Goal: Information Seeking & Learning: Learn about a topic

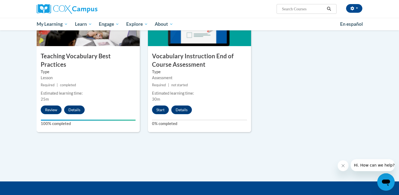
scroll to position [592, 0]
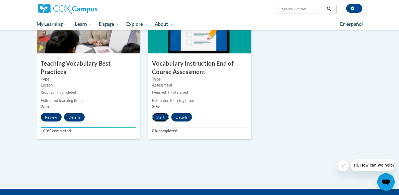
click at [158, 118] on button "Start" at bounding box center [160, 117] width 17 height 9
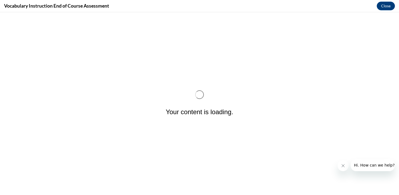
scroll to position [0, 0]
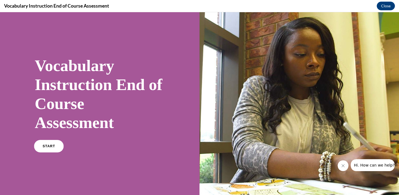
click at [54, 148] on link "START" at bounding box center [49, 146] width 30 height 12
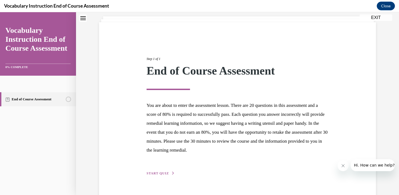
scroll to position [45, 0]
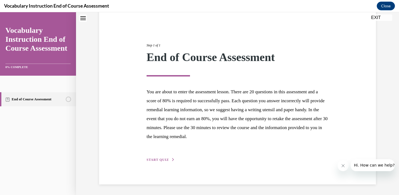
click at [154, 160] on span "START QUIZ" at bounding box center [158, 160] width 22 height 4
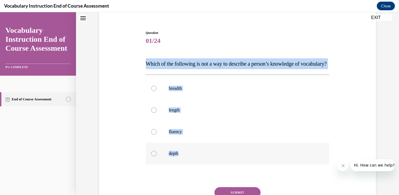
drag, startPoint x: 142, startPoint y: 62, endPoint x: 194, endPoint y: 171, distance: 120.4
click at [194, 171] on div "Question 01/24 Which of the following is not a way to describe a person’s knowl…" at bounding box center [238, 123] width 280 height 218
copy div "Which of the following is not a way to describe a person’s knowledge of vocabul…"
click at [155, 113] on div at bounding box center [153, 110] width 5 height 5
click at [155, 113] on input "length" at bounding box center [153, 110] width 5 height 5
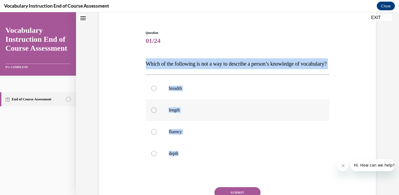
radio input "true"
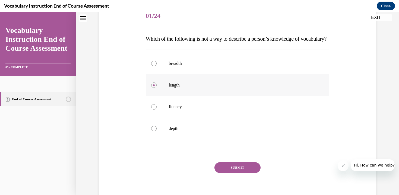
scroll to position [103, 0]
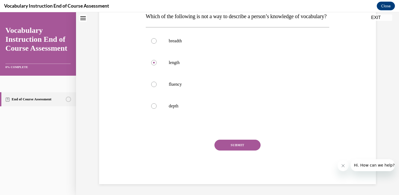
click at [226, 144] on button "SUBMIT" at bounding box center [238, 145] width 46 height 11
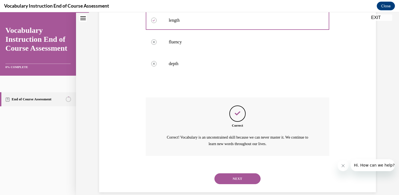
scroll to position [154, 0]
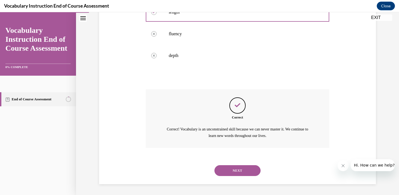
click at [227, 172] on button "NEXT" at bounding box center [238, 170] width 46 height 11
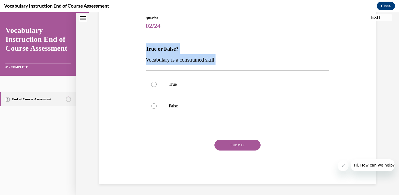
drag, startPoint x: 146, startPoint y: 48, endPoint x: 224, endPoint y: 57, distance: 78.5
click at [224, 57] on div "True or False? Vocabulary is a constrained skill." at bounding box center [238, 54] width 184 height 22
copy div "True or False? Vocabulary is a constrained skill."
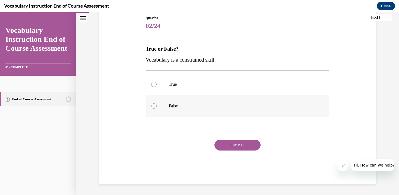
click at [155, 105] on div at bounding box center [153, 105] width 5 height 5
click at [155, 105] on input "False" at bounding box center [153, 105] width 5 height 5
radio input "true"
click at [226, 144] on button "SUBMIT" at bounding box center [238, 145] width 46 height 11
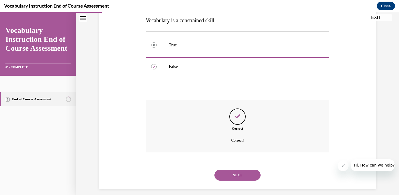
scroll to position [104, 0]
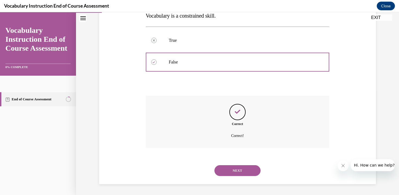
click at [228, 170] on button "NEXT" at bounding box center [238, 170] width 46 height 11
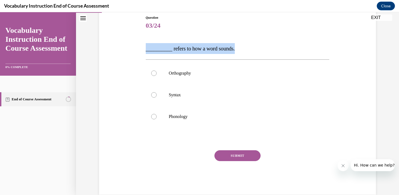
drag, startPoint x: 240, startPoint y: 47, endPoint x: 144, endPoint y: 46, distance: 96.1
click at [144, 46] on div "Question 03/24 __________ refers to how a word sounds. Orthography Syntax Phono…" at bounding box center [238, 97] width 280 height 196
copy span "__________ refers to how a word sounds."
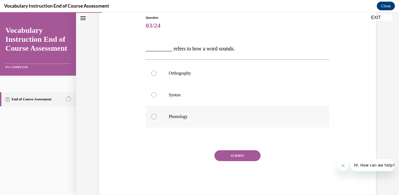
click at [155, 117] on div at bounding box center [153, 116] width 5 height 5
click at [155, 117] on input "Phonology" at bounding box center [153, 116] width 5 height 5
radio input "true"
click at [232, 156] on button "SUBMIT" at bounding box center [238, 155] width 46 height 11
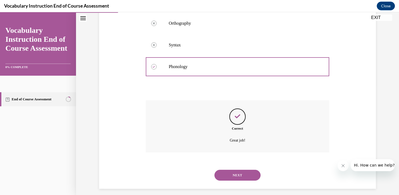
scroll to position [115, 0]
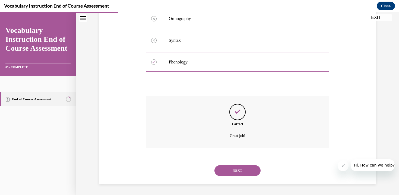
click at [231, 171] on button "NEXT" at bounding box center [238, 170] width 46 height 11
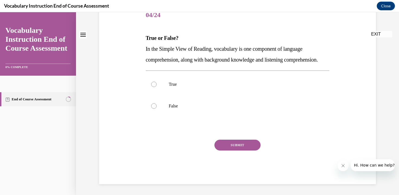
scroll to position [0, 0]
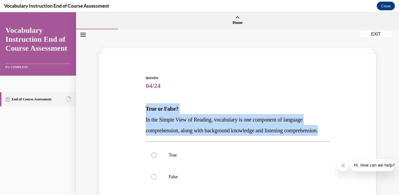
drag, startPoint x: 146, startPoint y: 110, endPoint x: 187, endPoint y: 140, distance: 50.7
click at [187, 136] on div "True or False? In the Simple View of Reading, vocabulary is one component of la…" at bounding box center [238, 119] width 184 height 33
copy div "True or False? In the Simple View of Reading, vocabulary is one component of la…"
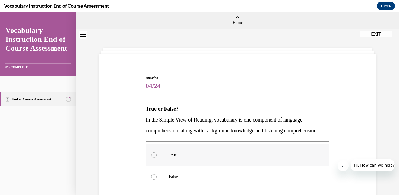
click at [154, 158] on div at bounding box center [153, 155] width 5 height 5
click at [154, 158] on input "True" at bounding box center [153, 155] width 5 height 5
radio input "true"
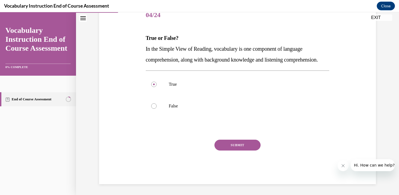
click at [227, 151] on button "SUBMIT" at bounding box center [238, 145] width 46 height 11
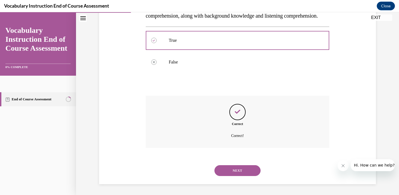
scroll to position [126, 0]
click at [225, 172] on button "NEXT" at bounding box center [238, 170] width 46 height 11
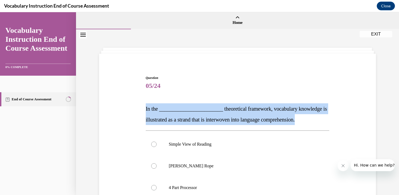
drag, startPoint x: 146, startPoint y: 108, endPoint x: 335, endPoint y: 118, distance: 189.9
click at [335, 119] on div "Question 05/24 In the ________________________ theoretical framework, vocabular…" at bounding box center [238, 162] width 280 height 207
copy span "In the ________________________ theoretical framework, vocabulary knowledge is …"
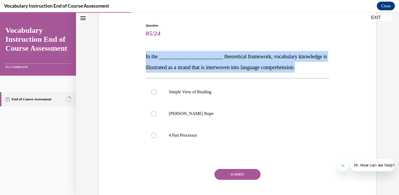
scroll to position [53, 0]
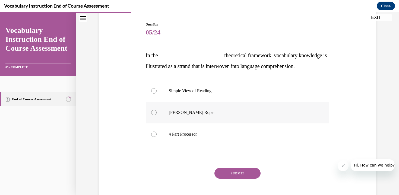
click at [153, 112] on div at bounding box center [153, 112] width 5 height 5
click at [153, 112] on input "Scarborough's Rope" at bounding box center [153, 112] width 5 height 5
radio input "true"
click at [243, 171] on button "SUBMIT" at bounding box center [238, 173] width 46 height 11
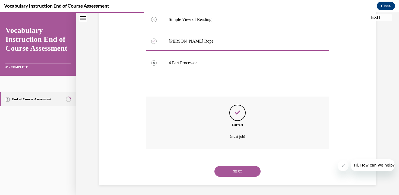
scroll to position [126, 0]
click at [240, 173] on button "NEXT" at bounding box center [238, 170] width 46 height 11
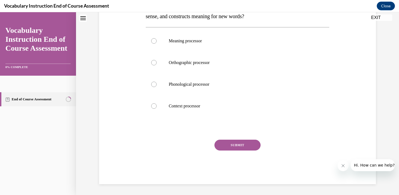
scroll to position [0, 0]
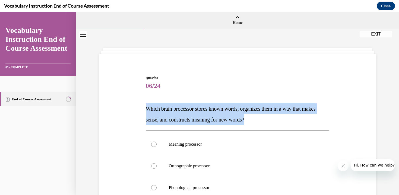
drag, startPoint x: 146, startPoint y: 107, endPoint x: 288, endPoint y: 123, distance: 142.9
click at [288, 123] on p "Which brain processor stores known words, organizes them in a way that makes se…" at bounding box center [238, 114] width 184 height 22
copy span "Which brain processor stores known words, organizes them in a way that makes se…"
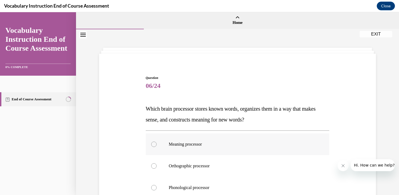
click at [154, 144] on div at bounding box center [153, 144] width 5 height 5
click at [154, 144] on input "Meaning processor" at bounding box center [153, 144] width 5 height 5
radio input "true"
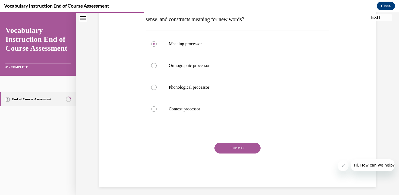
click at [232, 147] on button "SUBMIT" at bounding box center [238, 148] width 46 height 11
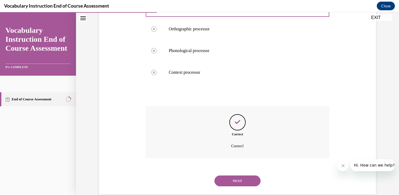
scroll to position [147, 0]
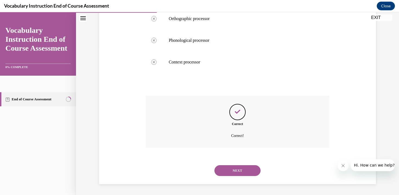
click at [224, 172] on button "NEXT" at bounding box center [238, 170] width 46 height 11
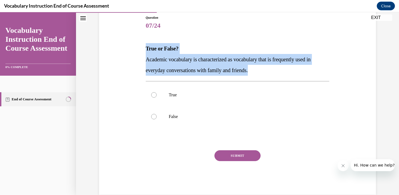
drag, startPoint x: 146, startPoint y: 46, endPoint x: 266, endPoint y: 68, distance: 122.5
click at [266, 68] on div "True or False? Academic vocabulary is characterized as vocabulary that is frequ…" at bounding box center [238, 59] width 184 height 33
copy div "True or False? Academic vocabulary is characterized as vocabulary that is frequ…"
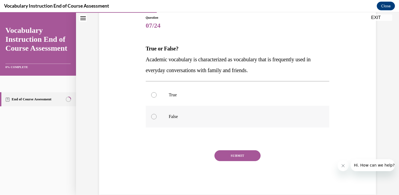
click at [152, 118] on div at bounding box center [153, 116] width 5 height 5
click at [152, 118] on input "False" at bounding box center [153, 116] width 5 height 5
radio input "true"
click at [227, 156] on button "SUBMIT" at bounding box center [238, 155] width 46 height 11
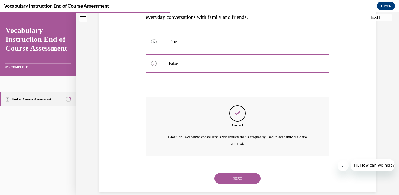
scroll to position [121, 0]
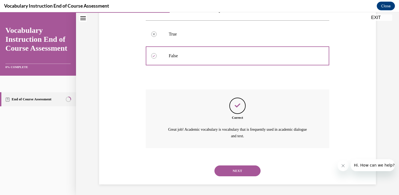
click at [225, 171] on button "NEXT" at bounding box center [238, 171] width 46 height 11
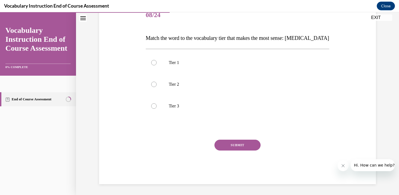
scroll to position [60, 0]
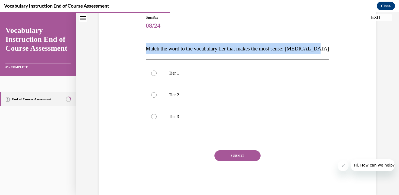
drag, startPoint x: 146, startPoint y: 48, endPoint x: 333, endPoint y: 48, distance: 187.4
click at [334, 49] on div "Question 08/24 Match the word to the vocabulary tier that makes the most sense:…" at bounding box center [238, 97] width 280 height 196
copy span "Match the word to the vocabulary tier that makes the most sense: anaphylaxis"
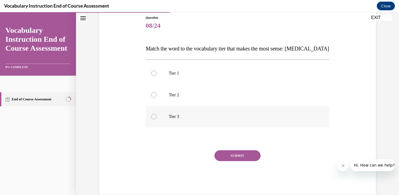
click at [154, 117] on div at bounding box center [153, 116] width 5 height 5
click at [154, 117] on input "Tier 3" at bounding box center [153, 116] width 5 height 5
radio input "true"
click at [225, 158] on button "SUBMIT" at bounding box center [238, 155] width 46 height 11
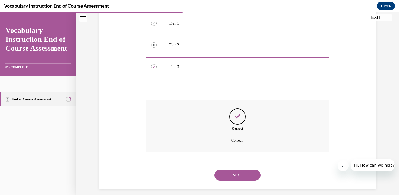
scroll to position [115, 0]
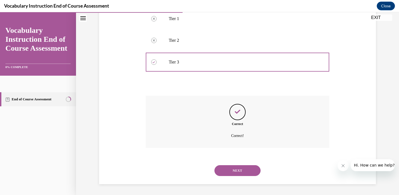
click at [226, 174] on button "NEXT" at bounding box center [238, 170] width 46 height 11
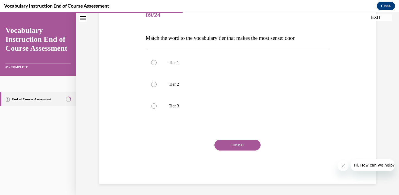
scroll to position [60, 0]
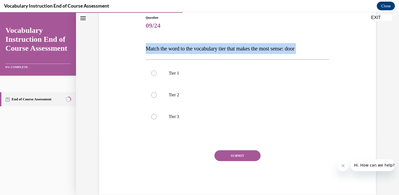
drag, startPoint x: 145, startPoint y: 48, endPoint x: 314, endPoint y: 54, distance: 168.5
click at [314, 55] on div "Question 09/24 Match the word to the vocabulary tier that makes the most sense:…" at bounding box center [237, 101] width 187 height 188
copy div "Match the word to the vocabulary tier that makes the most sense: door"
click at [155, 73] on div at bounding box center [153, 73] width 5 height 5
click at [155, 73] on input "Tier 1" at bounding box center [153, 73] width 5 height 5
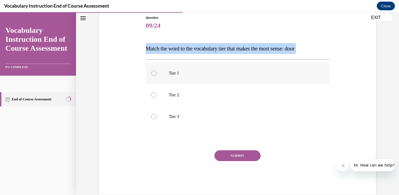
radio input "true"
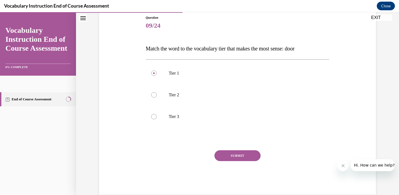
click at [232, 153] on button "SUBMIT" at bounding box center [238, 155] width 46 height 11
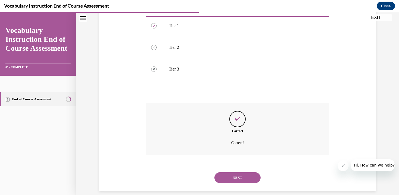
scroll to position [115, 0]
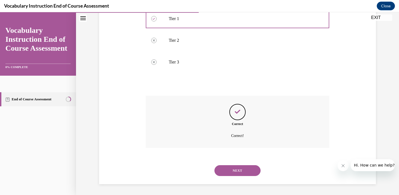
click at [239, 165] on button "NEXT" at bounding box center [238, 170] width 46 height 11
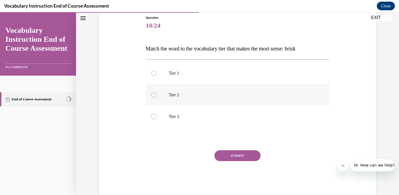
click at [153, 95] on div at bounding box center [153, 94] width 5 height 5
click at [153, 95] on input "Tier 2" at bounding box center [153, 94] width 5 height 5
radio input "true"
click at [240, 154] on button "SUBMIT" at bounding box center [238, 155] width 46 height 11
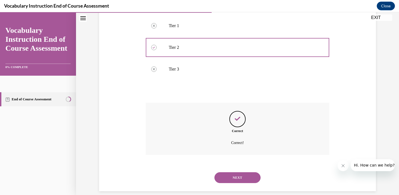
scroll to position [115, 0]
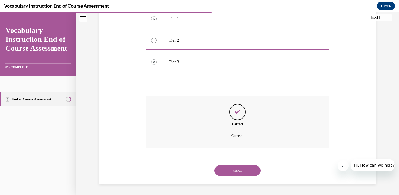
click at [237, 172] on button "NEXT" at bounding box center [238, 170] width 46 height 11
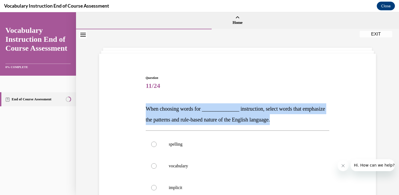
drag, startPoint x: 144, startPoint y: 107, endPoint x: 327, endPoint y: 121, distance: 183.5
click at [327, 121] on div "Question 11/24 When choosing words for ______________ instruction, select words…" at bounding box center [237, 166] width 187 height 199
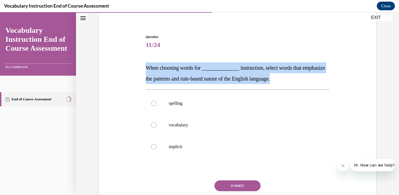
scroll to position [45, 0]
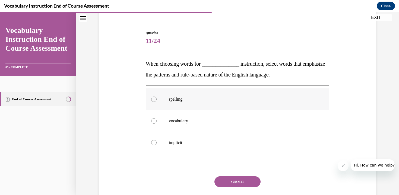
click at [153, 99] on div at bounding box center [153, 99] width 5 height 5
click at [153, 99] on input "spelling" at bounding box center [153, 99] width 5 height 5
radio input "true"
click at [223, 179] on button "SUBMIT" at bounding box center [238, 182] width 46 height 11
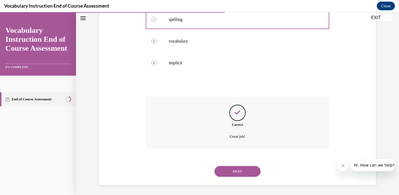
scroll to position [126, 0]
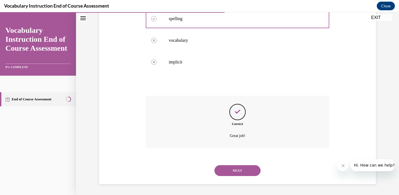
click at [228, 171] on button "NEXT" at bounding box center [238, 170] width 46 height 11
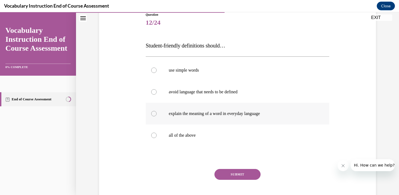
scroll to position [64, 0]
click at [154, 135] on div at bounding box center [153, 135] width 5 height 5
click at [154, 135] on input "all of the above" at bounding box center [153, 135] width 5 height 5
radio input "true"
click at [225, 173] on button "SUBMIT" at bounding box center [238, 174] width 46 height 11
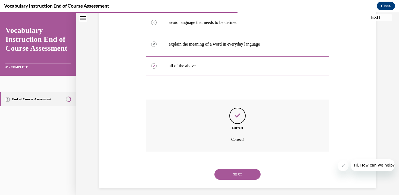
scroll to position [137, 0]
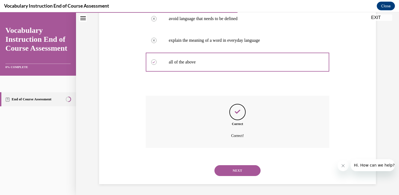
click at [225, 173] on button "NEXT" at bounding box center [238, 170] width 46 height 11
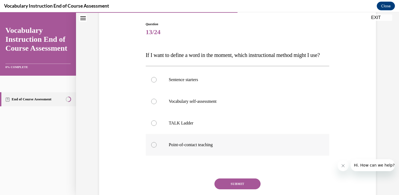
scroll to position [55, 0]
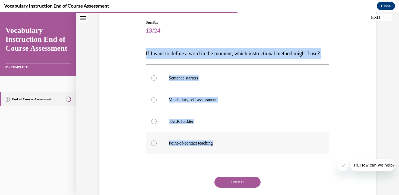
drag, startPoint x: 145, startPoint y: 52, endPoint x: 226, endPoint y: 155, distance: 130.3
click at [226, 155] on div "Question 13/24 If I want to define a word in the moment, which instructional me…" at bounding box center [237, 117] width 187 height 210
copy div "If I want to define a word in the moment, which instructional method might I us…"
click at [154, 146] on div at bounding box center [153, 143] width 5 height 5
click at [154, 146] on input "Point-of-contact teaching" at bounding box center [153, 143] width 5 height 5
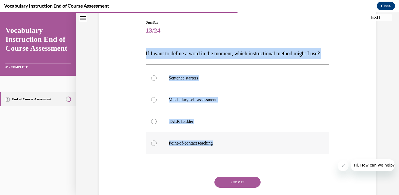
radio input "true"
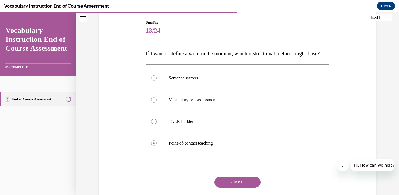
click at [237, 188] on button "SUBMIT" at bounding box center [238, 182] width 46 height 11
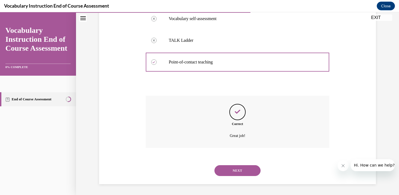
scroll to position [147, 0]
click at [237, 172] on button "NEXT" at bounding box center [238, 170] width 46 height 11
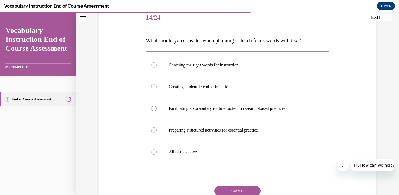
scroll to position [70, 0]
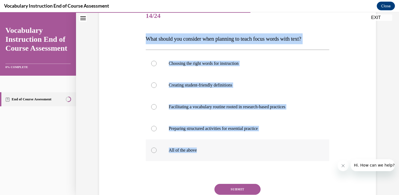
drag, startPoint x: 146, startPoint y: 38, endPoint x: 227, endPoint y: 157, distance: 143.4
click at [227, 157] on div "Question 14/24 What should you consider when planning to teach focus words with…" at bounding box center [238, 116] width 184 height 223
click at [153, 150] on div at bounding box center [153, 150] width 5 height 5
click at [153, 150] on input "All of the above" at bounding box center [153, 150] width 5 height 5
radio input "true"
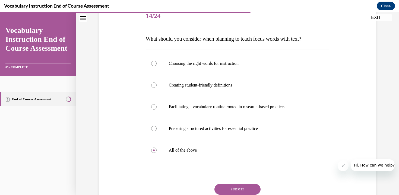
click at [239, 188] on button "SUBMIT" at bounding box center [238, 189] width 46 height 11
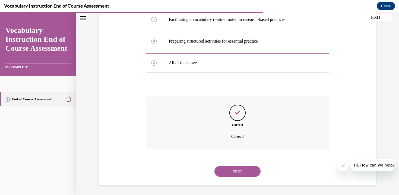
scroll to position [158, 0]
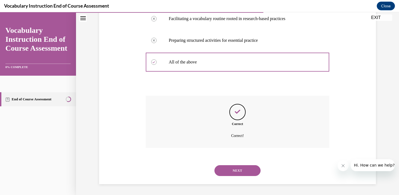
click at [240, 171] on button "NEXT" at bounding box center [238, 170] width 46 height 11
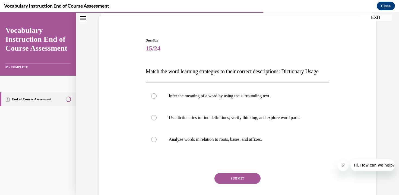
scroll to position [38, 0]
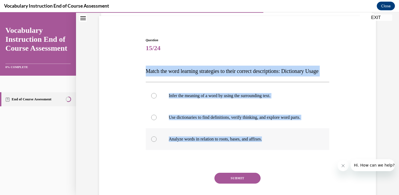
drag, startPoint x: 147, startPoint y: 70, endPoint x: 295, endPoint y: 149, distance: 167.6
click at [295, 149] on div "Question 15/24 Match the word learning strategies to their correct descriptions…" at bounding box center [238, 128] width 184 height 180
click at [154, 120] on div at bounding box center [153, 117] width 5 height 5
click at [154, 120] on input "Use dictionaries to find definitions, verify thinking, and explore word parts." at bounding box center [153, 117] width 5 height 5
radio input "true"
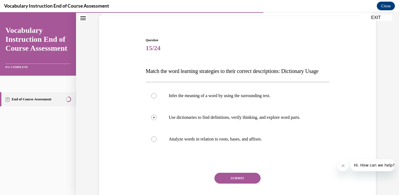
click at [234, 184] on button "SUBMIT" at bounding box center [238, 178] width 46 height 11
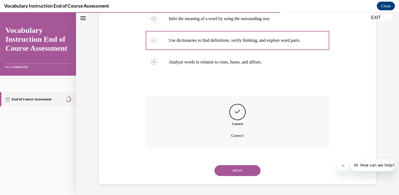
scroll to position [126, 0]
click at [241, 168] on button "NEXT" at bounding box center [238, 170] width 46 height 11
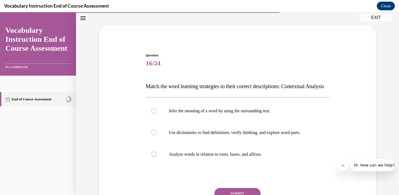
scroll to position [26, 0]
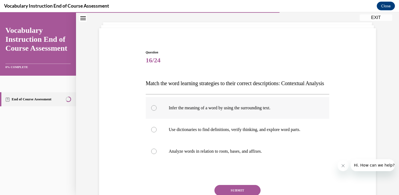
click at [153, 111] on div at bounding box center [153, 107] width 5 height 5
click at [153, 111] on input "Infer the meaning of a word by using the surrounding text." at bounding box center [153, 107] width 5 height 5
radio input "true"
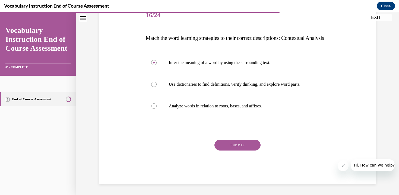
click at [235, 145] on button "SUBMIT" at bounding box center [238, 145] width 46 height 11
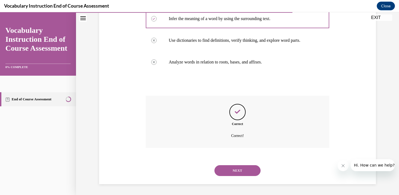
scroll to position [126, 0]
click at [232, 172] on button "NEXT" at bounding box center [238, 170] width 46 height 11
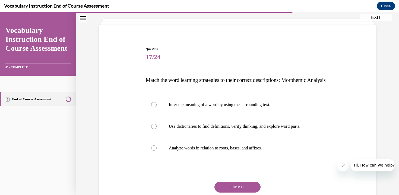
scroll to position [30, 0]
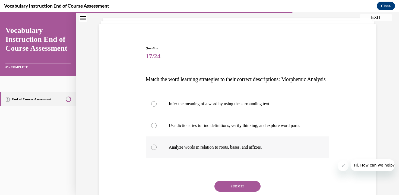
click at [153, 150] on div at bounding box center [153, 147] width 5 height 5
click at [153, 150] on input "Analyze words in relation to roots, bases, and affixes." at bounding box center [153, 147] width 5 height 5
radio input "true"
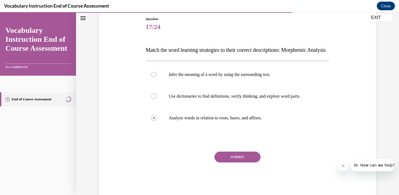
click at [235, 163] on button "SUBMIT" at bounding box center [238, 157] width 46 height 11
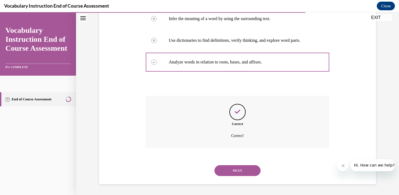
scroll to position [126, 0]
click at [234, 172] on button "NEXT" at bounding box center [238, 170] width 46 height 11
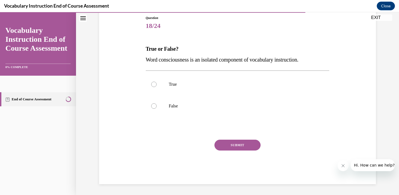
scroll to position [60, 0]
drag, startPoint x: 146, startPoint y: 48, endPoint x: 361, endPoint y: 56, distance: 215.2
click at [361, 56] on div "Question 18/24 True or False? Word consciousness is an isolated component of vo…" at bounding box center [238, 91] width 280 height 185
click at [153, 104] on div at bounding box center [153, 105] width 5 height 5
click at [153, 104] on input "False" at bounding box center [153, 105] width 5 height 5
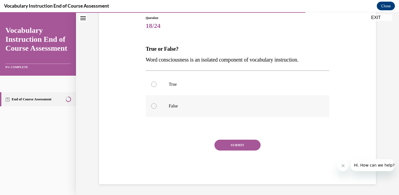
radio input "true"
click at [226, 144] on button "SUBMIT" at bounding box center [238, 145] width 46 height 11
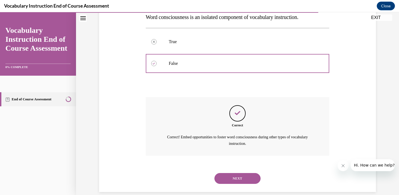
scroll to position [110, 0]
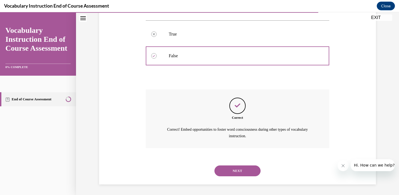
click at [227, 169] on button "NEXT" at bounding box center [238, 171] width 46 height 11
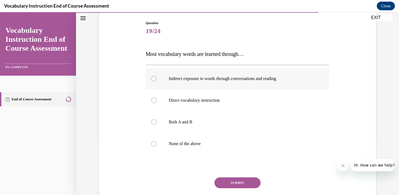
scroll to position [55, 0]
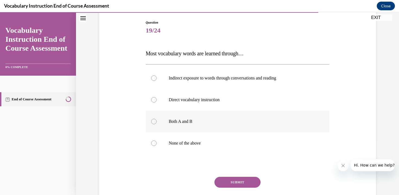
click at [155, 123] on div at bounding box center [153, 121] width 5 height 5
click at [155, 123] on input "Both A and B" at bounding box center [153, 121] width 5 height 5
radio input "true"
click at [238, 180] on button "SUBMIT" at bounding box center [238, 182] width 46 height 11
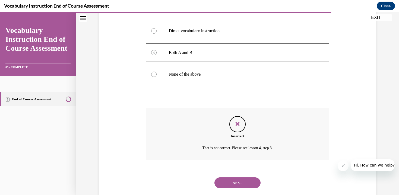
scroll to position [137, 0]
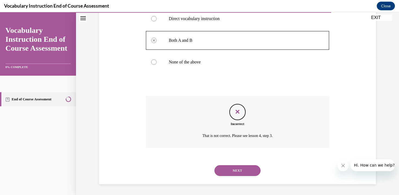
click at [237, 172] on button "NEXT" at bounding box center [238, 170] width 46 height 11
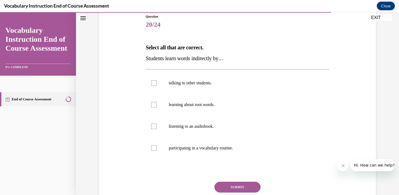
scroll to position [66, 0]
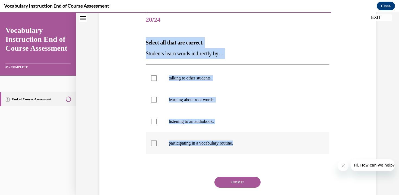
drag, startPoint x: 146, startPoint y: 41, endPoint x: 232, endPoint y: 149, distance: 138.7
click at [233, 149] on div "Question 20/24 Select all that are correct. Students learn words indirectly by……" at bounding box center [238, 115] width 184 height 212
click at [152, 77] on div at bounding box center [153, 77] width 5 height 5
click at [152, 77] on input "talking to other students." at bounding box center [153, 77] width 5 height 5
checkbox input "true"
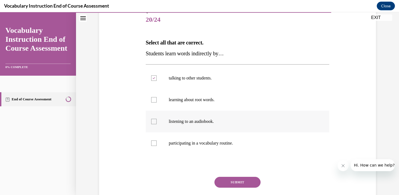
click at [153, 123] on div at bounding box center [153, 121] width 5 height 5
click at [153, 123] on input "listening to an audiobook." at bounding box center [153, 121] width 5 height 5
checkbox input "true"
click at [229, 184] on button "SUBMIT" at bounding box center [238, 182] width 46 height 11
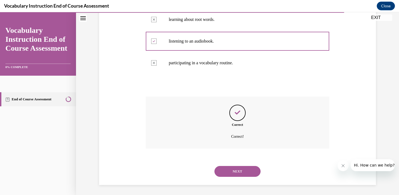
scroll to position [147, 0]
click at [235, 169] on button "NEXT" at bounding box center [238, 170] width 46 height 11
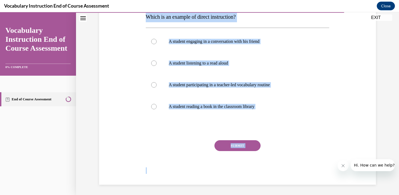
scroll to position [93, 0]
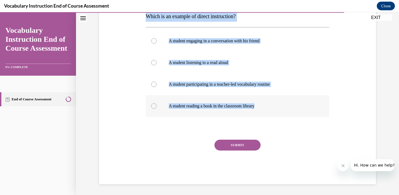
drag, startPoint x: 145, startPoint y: 108, endPoint x: 266, endPoint y: 107, distance: 121.1
click at [266, 108] on div "Question 21/24 Which is an example of direct instruction? A student engaging in…" at bounding box center [237, 80] width 187 height 210
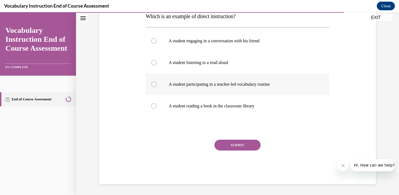
click at [154, 84] on div at bounding box center [153, 84] width 5 height 5
click at [154, 84] on input "A student participating in a teacher-led vocabulary routine" at bounding box center [153, 84] width 5 height 5
radio input "true"
click at [233, 145] on button "SUBMIT" at bounding box center [238, 145] width 46 height 11
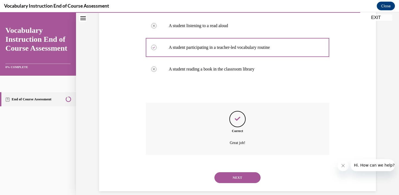
scroll to position [137, 0]
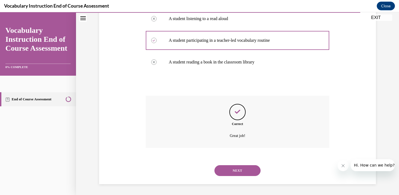
click at [227, 170] on button "NEXT" at bounding box center [238, 170] width 46 height 11
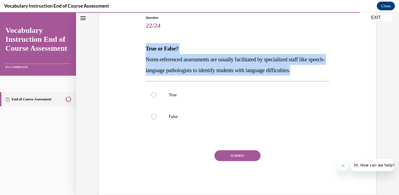
drag, startPoint x: 146, startPoint y: 48, endPoint x: 338, endPoint y: 70, distance: 192.7
click at [338, 70] on div "Question 22/24 True or False? Norm-referenced assessments are usually facilitat…" at bounding box center [238, 97] width 280 height 196
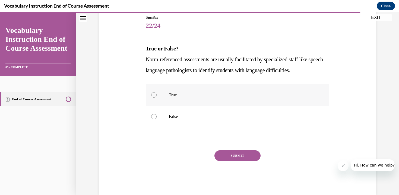
click at [154, 95] on div at bounding box center [153, 94] width 5 height 5
click at [154, 95] on input "True" at bounding box center [153, 94] width 5 height 5
radio input "true"
click at [228, 157] on button "SUBMIT" at bounding box center [238, 155] width 46 height 11
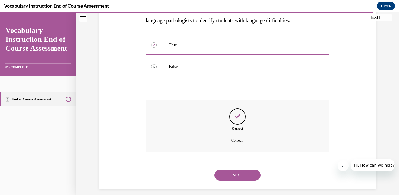
scroll to position [115, 0]
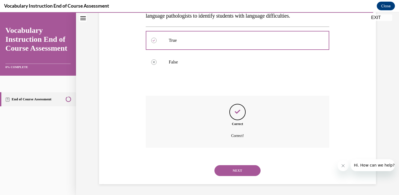
click at [228, 171] on button "NEXT" at bounding box center [238, 170] width 46 height 11
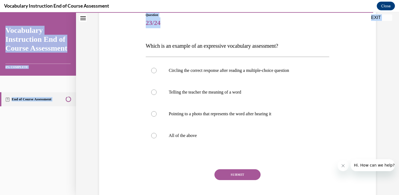
scroll to position [91, 0]
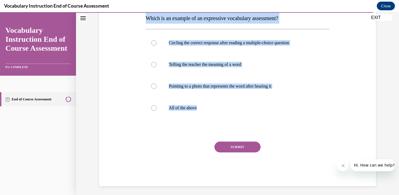
drag, startPoint x: 145, startPoint y: 107, endPoint x: 225, endPoint y: 138, distance: 85.7
click at [225, 138] on div "Question 23/24 Which is an example of an expressive vocabulary assessment? Circ…" at bounding box center [237, 82] width 187 height 210
click at [153, 65] on div at bounding box center [153, 64] width 5 height 5
click at [153, 65] on input "Telling the teacher the meaning of a word" at bounding box center [153, 64] width 5 height 5
radio input "true"
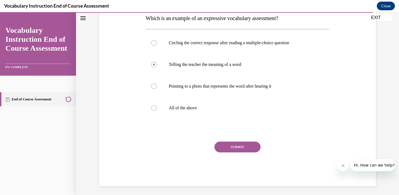
click at [243, 145] on button "SUBMIT" at bounding box center [238, 147] width 46 height 11
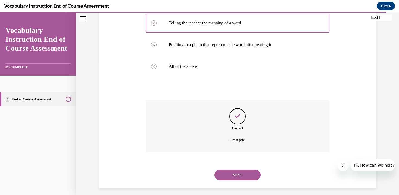
scroll to position [137, 0]
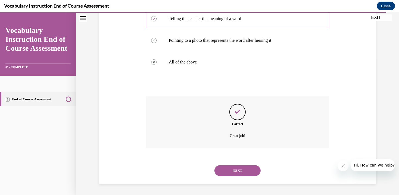
click at [237, 170] on button "NEXT" at bounding box center [238, 170] width 46 height 11
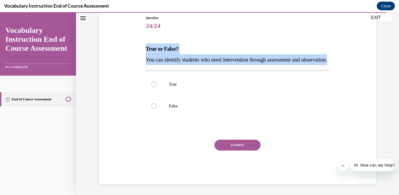
drag, startPoint x: 146, startPoint y: 47, endPoint x: 181, endPoint y: 70, distance: 41.5
click at [181, 65] on div "True or False? You can identify students who need intervention through assessme…" at bounding box center [238, 54] width 184 height 22
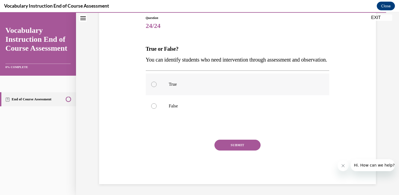
click at [155, 87] on div at bounding box center [153, 84] width 5 height 5
click at [155, 87] on input "True" at bounding box center [153, 84] width 5 height 5
radio input "true"
click at [242, 151] on button "SUBMIT" at bounding box center [238, 145] width 46 height 11
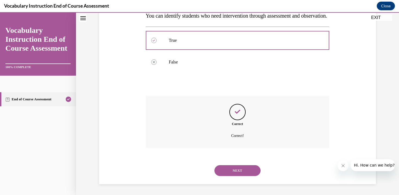
scroll to position [115, 0]
click at [234, 170] on button "NEXT" at bounding box center [238, 170] width 46 height 11
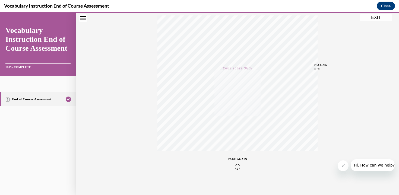
scroll to position [95, 0]
click at [373, 18] on button "EXIT" at bounding box center [376, 17] width 33 height 7
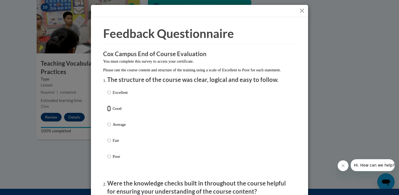
click at [110, 112] on input "Good" at bounding box center [109, 109] width 4 height 6
radio input "true"
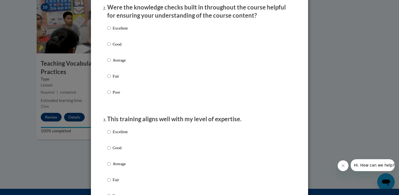
scroll to position [177, 0]
click at [109, 47] on input "Good" at bounding box center [109, 44] width 4 height 6
radio input "true"
click at [109, 151] on input "Good" at bounding box center [109, 148] width 4 height 6
radio input "true"
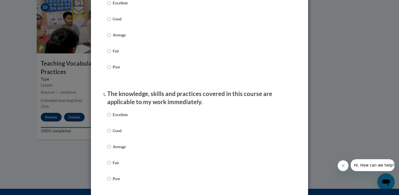
scroll to position [419, 0]
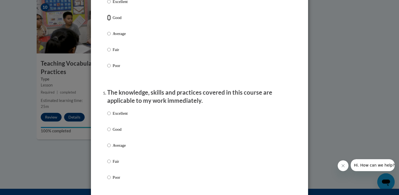
click at [108, 21] on input "Good" at bounding box center [109, 18] width 4 height 6
radio input "true"
click at [109, 133] on input "Good" at bounding box center [109, 130] width 4 height 6
radio input "true"
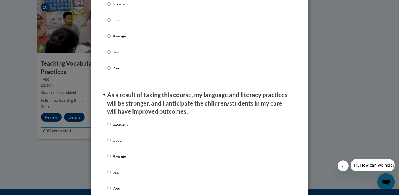
scroll to position [641, 0]
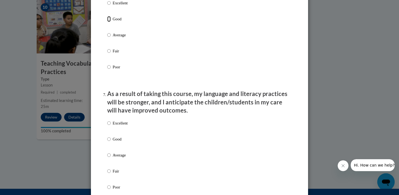
click at [110, 22] on input "Good" at bounding box center [109, 19] width 4 height 6
radio input "true"
click at [109, 142] on input "Good" at bounding box center [109, 139] width 4 height 6
radio input "true"
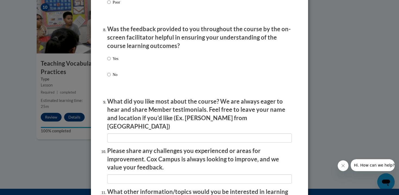
scroll to position [822, 0]
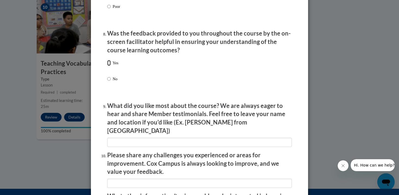
click at [109, 66] on input "Yes" at bounding box center [109, 63] width 4 height 6
radio input "true"
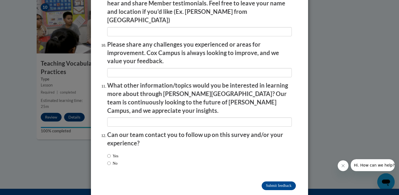
scroll to position [934, 0]
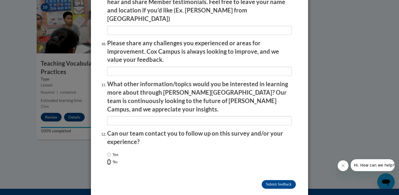
click at [109, 159] on input "No" at bounding box center [109, 162] width 4 height 6
radio input "true"
click at [279, 180] on input "Submit feedback" at bounding box center [279, 184] width 34 height 9
